Goal: Transaction & Acquisition: Purchase product/service

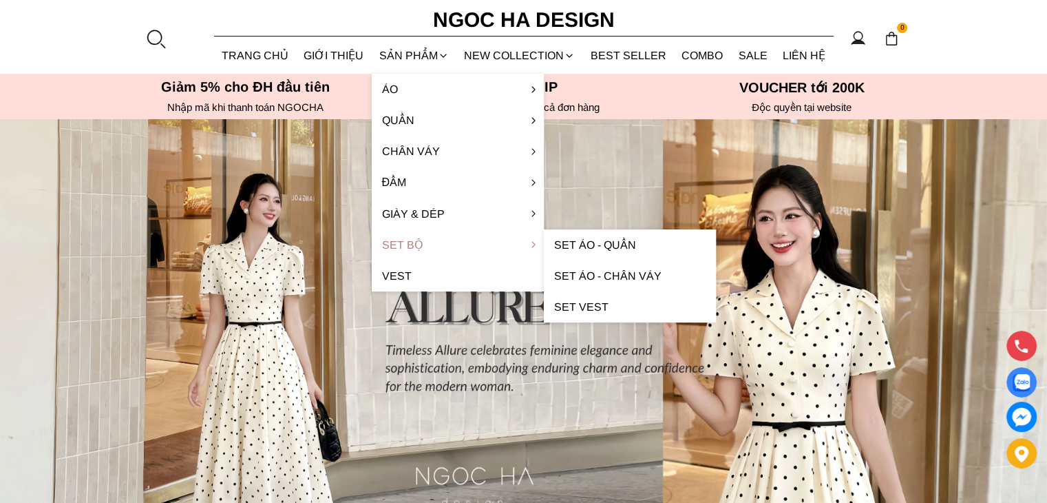
click at [434, 243] on link "Set Bộ" at bounding box center [458, 244] width 172 height 31
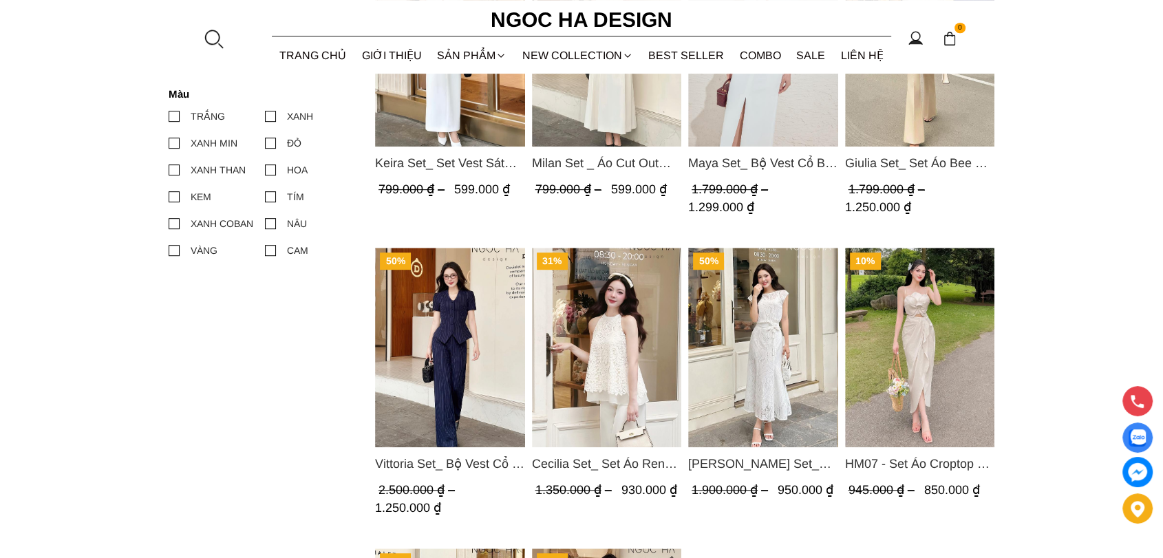
scroll to position [289, 0]
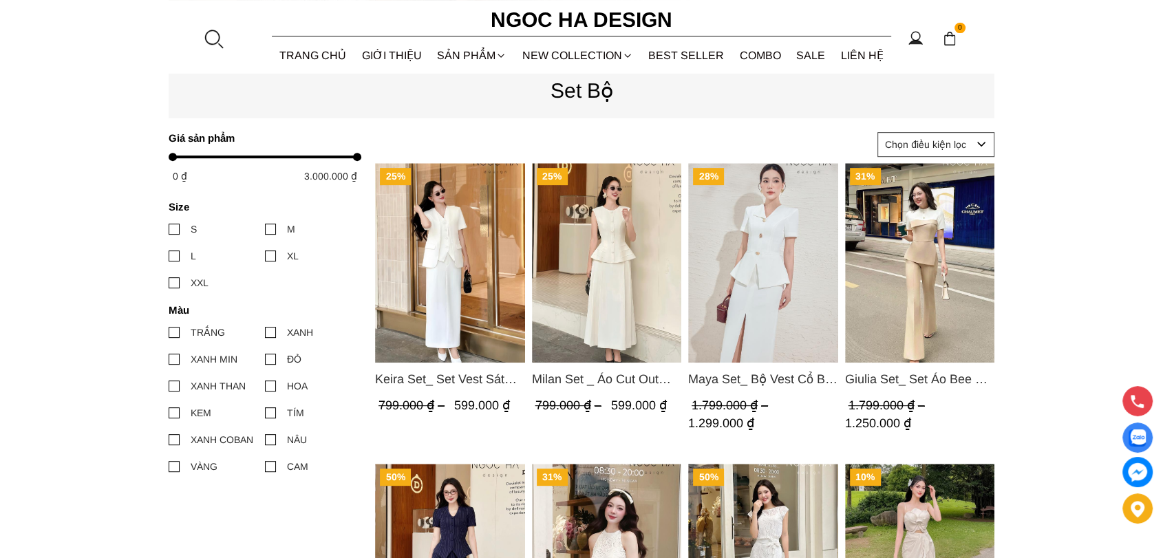
scroll to position [535, 0]
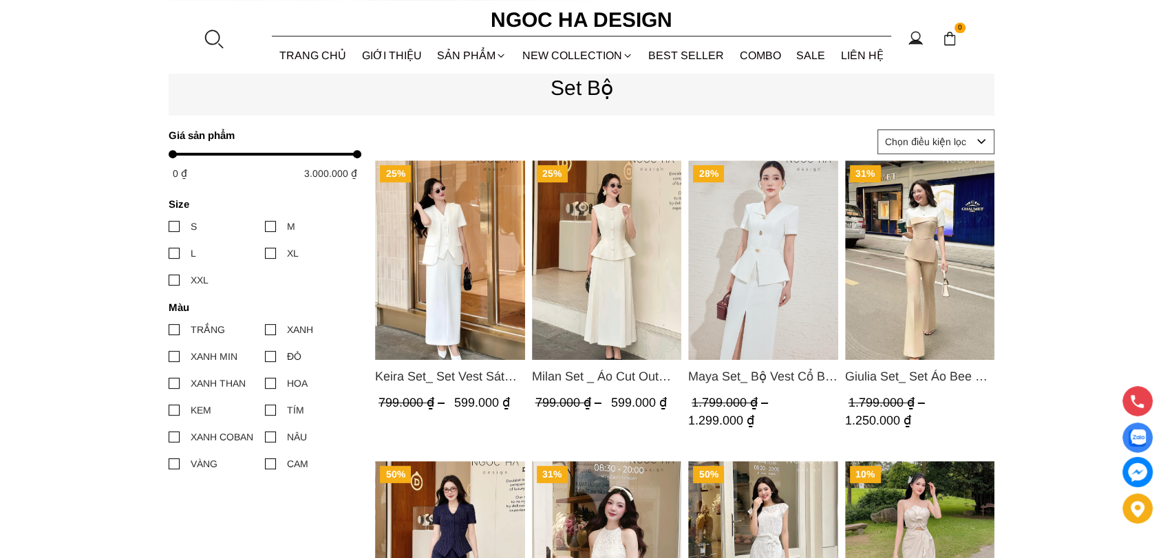
click at [450, 376] on span "Keira Set_ Set Vest Sát Nách Kết Hợp Chân Váy Bút Chì Mix Áo Khoác BJ141+ A1083" at bounding box center [450, 376] width 150 height 19
click at [622, 322] on img "Product image - Milan Set _ Áo Cut Out Tùng Không Tay Kết Hợp Chân Váy Xếp Ly A…" at bounding box center [607, 260] width 150 height 200
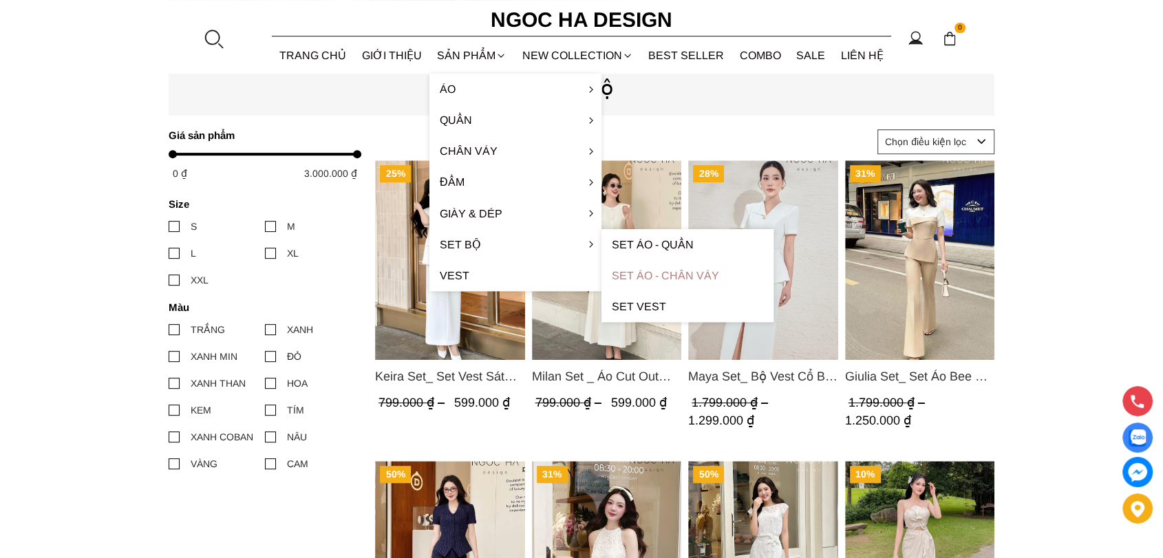
click at [673, 274] on link "Set Áo - Chân váy" at bounding box center [688, 275] width 172 height 31
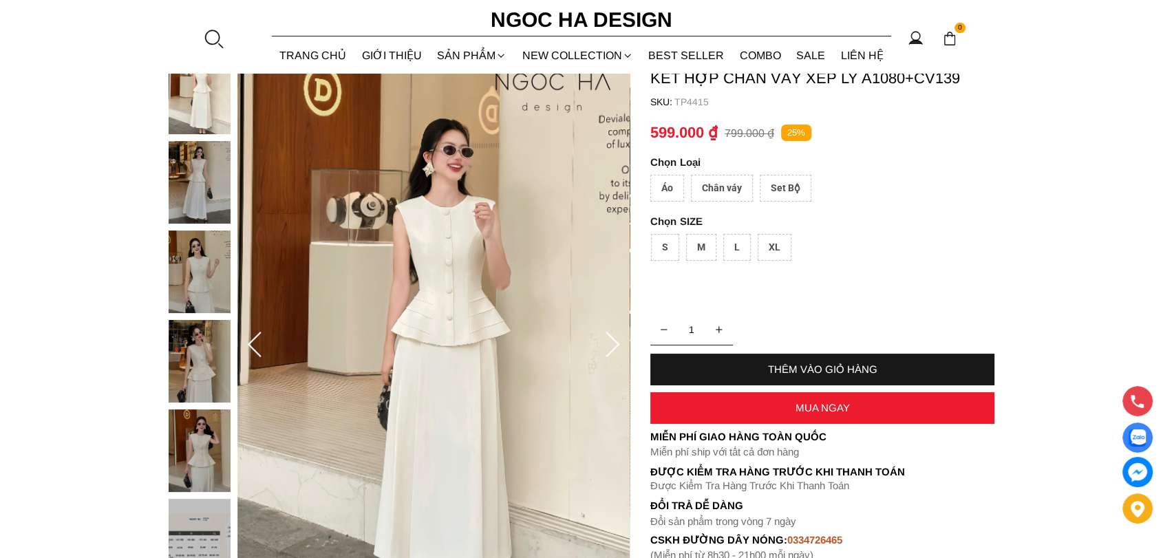
scroll to position [76, 0]
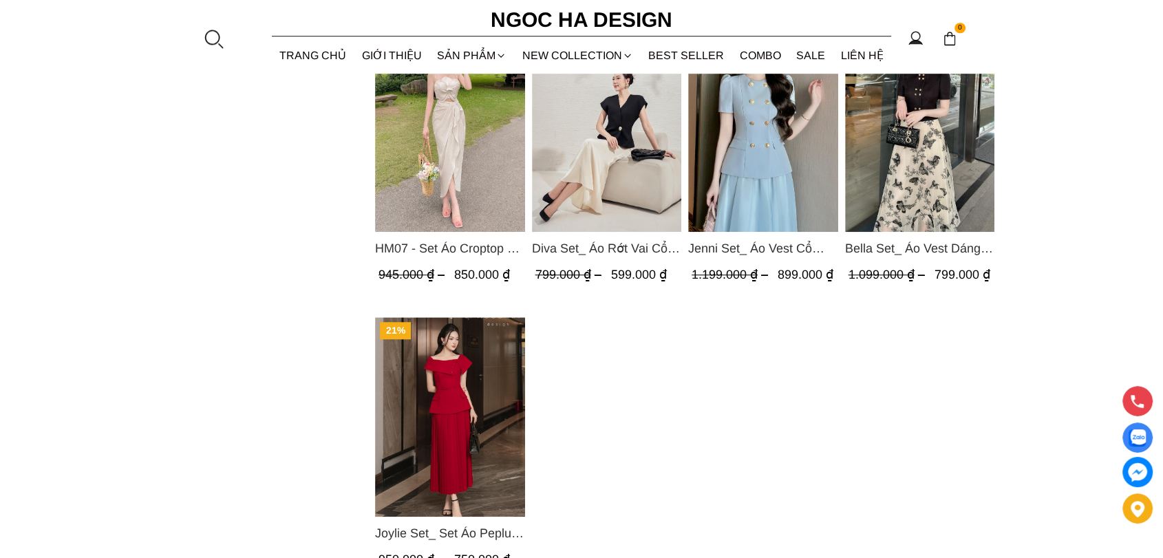
scroll to position [994, 0]
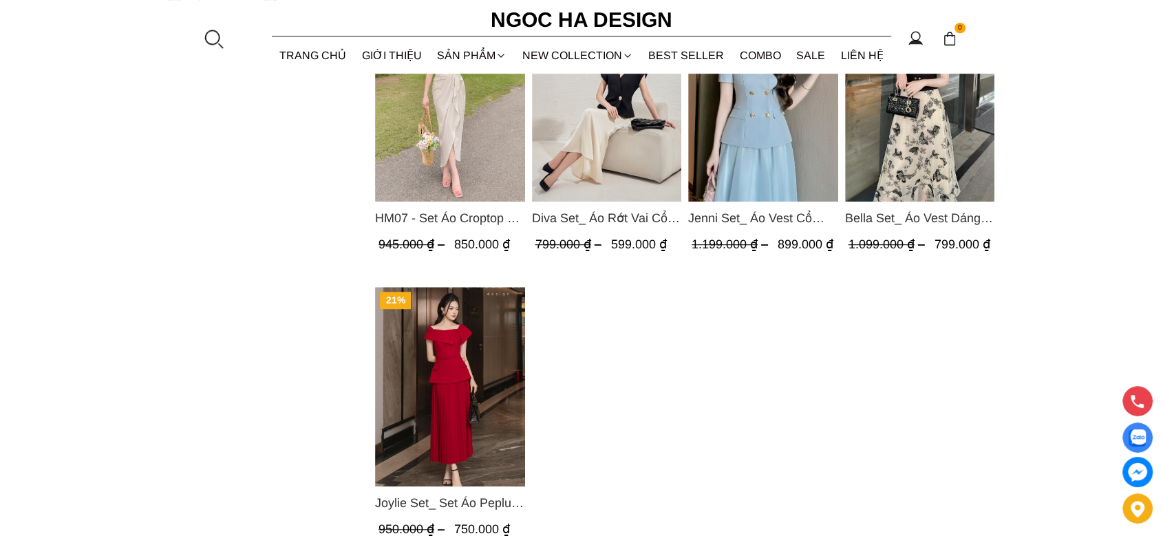
click at [764, 163] on img "Product image - Jenni Set_ Áo Vest Cổ Tròn Đính Cúc, Chân Váy Tơ Màu Xanh A1051…" at bounding box center [763, 102] width 150 height 200
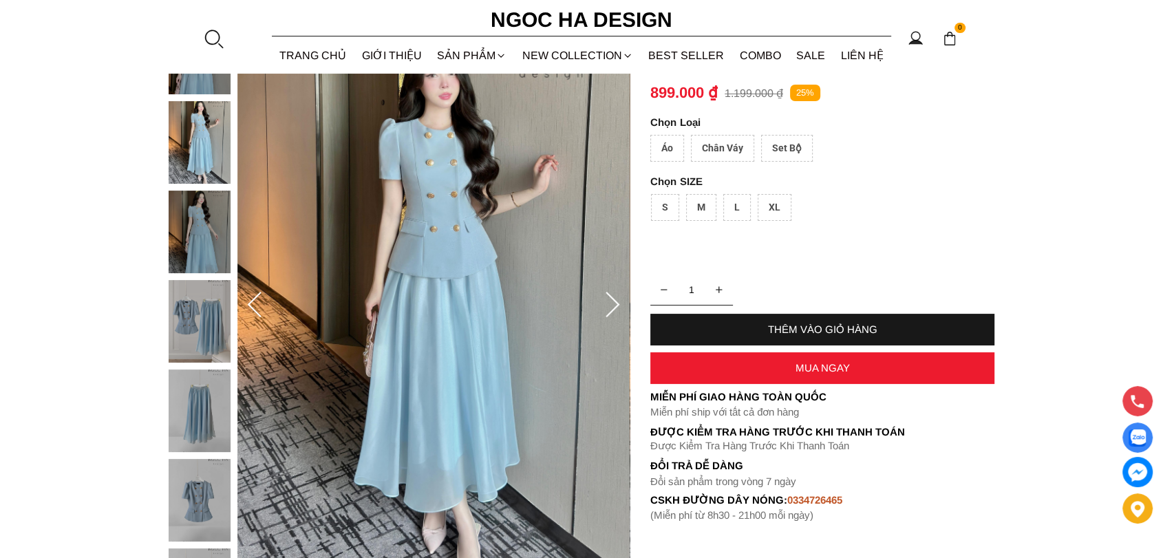
scroll to position [153, 0]
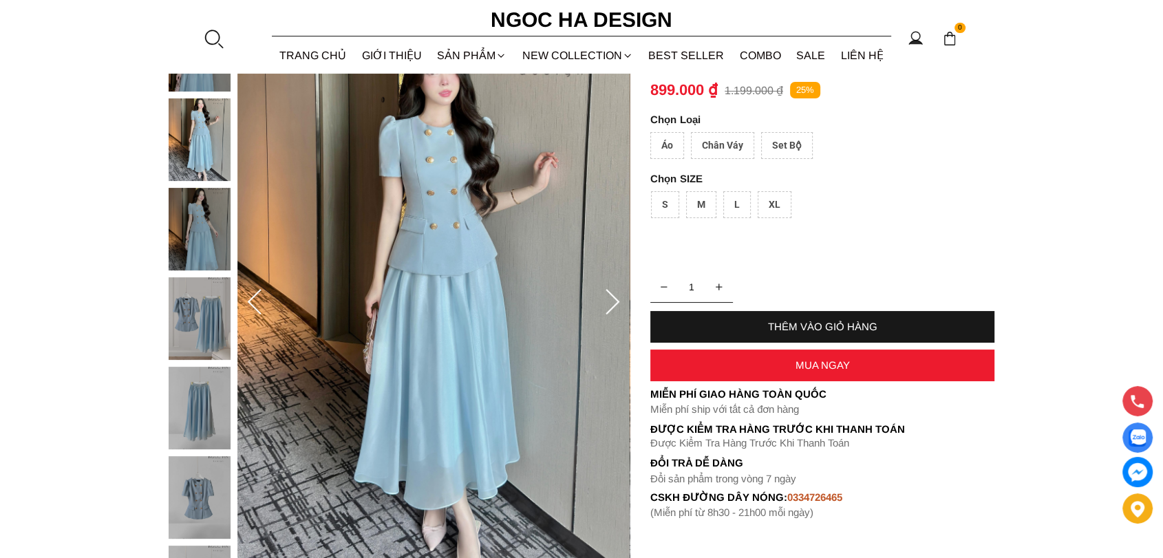
click at [769, 321] on div "THÊM VÀO GIỎ HÀNG" at bounding box center [823, 327] width 344 height 12
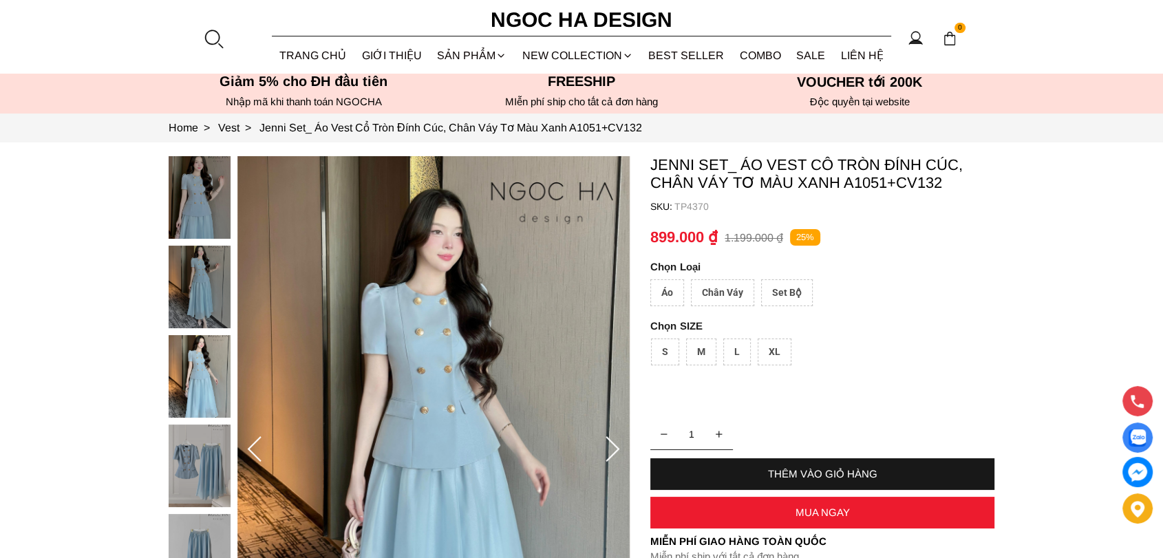
scroll to position [0, 0]
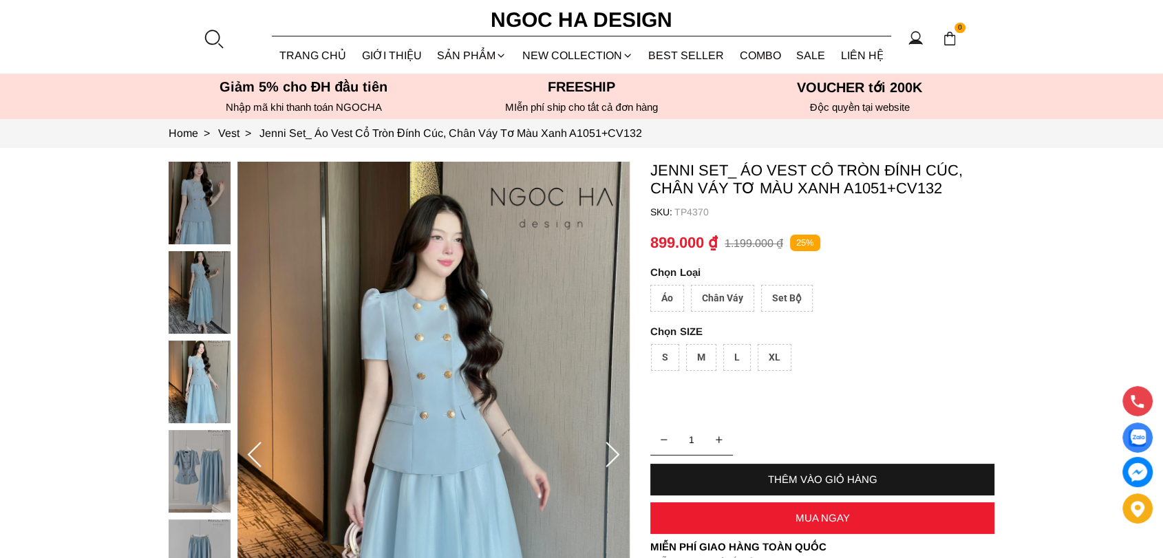
click at [673, 299] on div "Áo" at bounding box center [668, 298] width 34 height 27
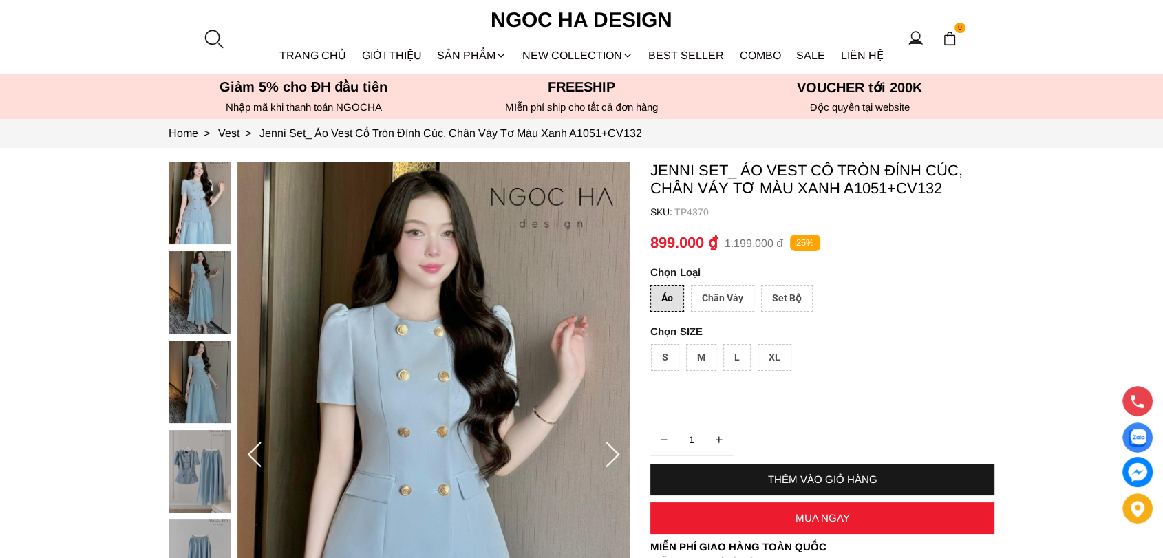
click at [736, 299] on div "Chân Váy" at bounding box center [722, 298] width 63 height 27
click at [788, 299] on div "Set Bộ" at bounding box center [787, 298] width 52 height 27
click at [668, 302] on div "Áo" at bounding box center [668, 298] width 34 height 27
click at [733, 297] on div "Chân Váy" at bounding box center [722, 298] width 63 height 27
click at [772, 296] on div "Set Bộ" at bounding box center [787, 298] width 52 height 27
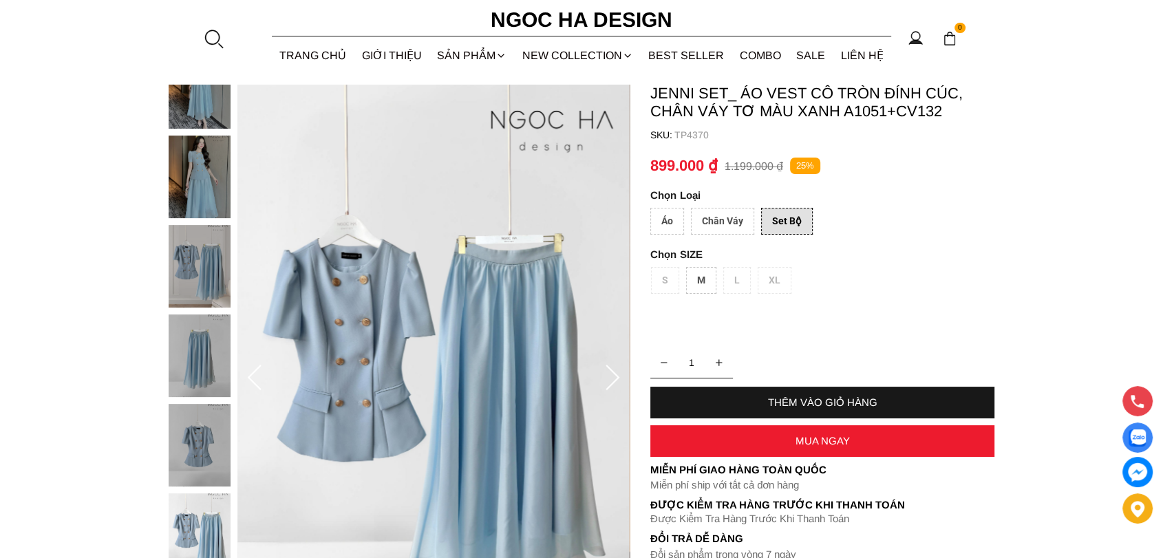
scroll to position [76, 0]
